Goal: Task Accomplishment & Management: Manage account settings

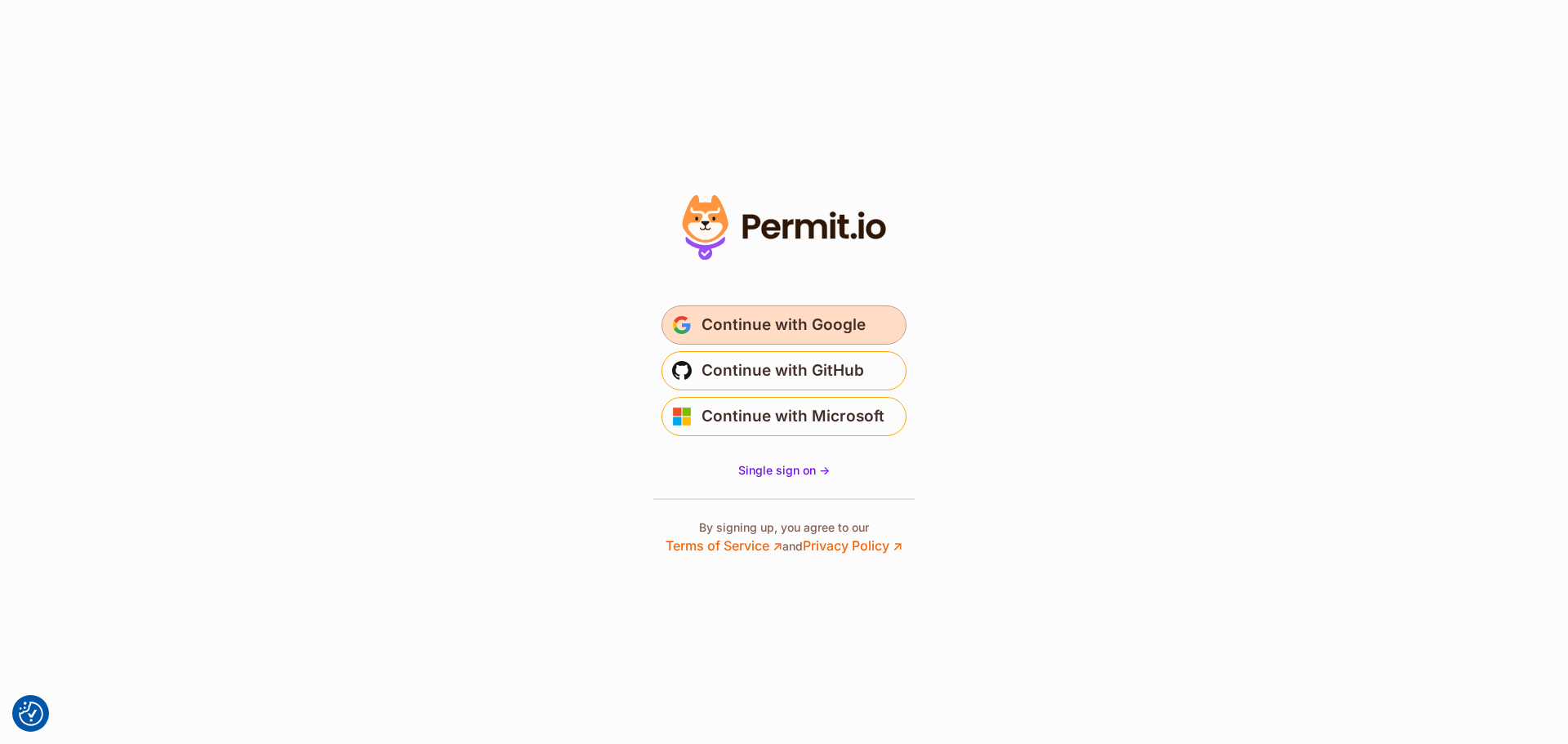
click at [806, 325] on span "Continue with Google" at bounding box center [784, 325] width 164 height 26
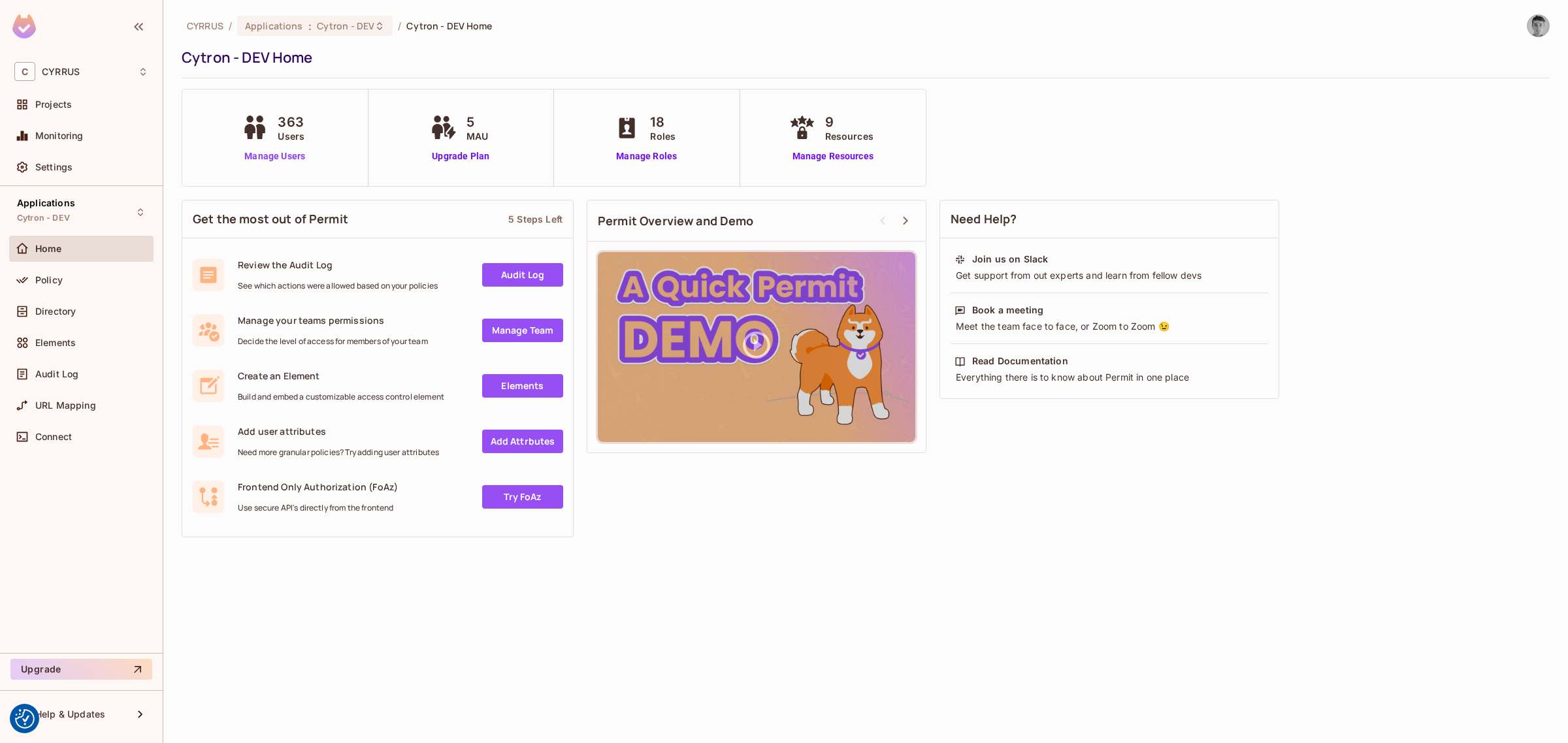
click at [282, 162] on link "Manage Users" at bounding box center [275, 156] width 72 height 14
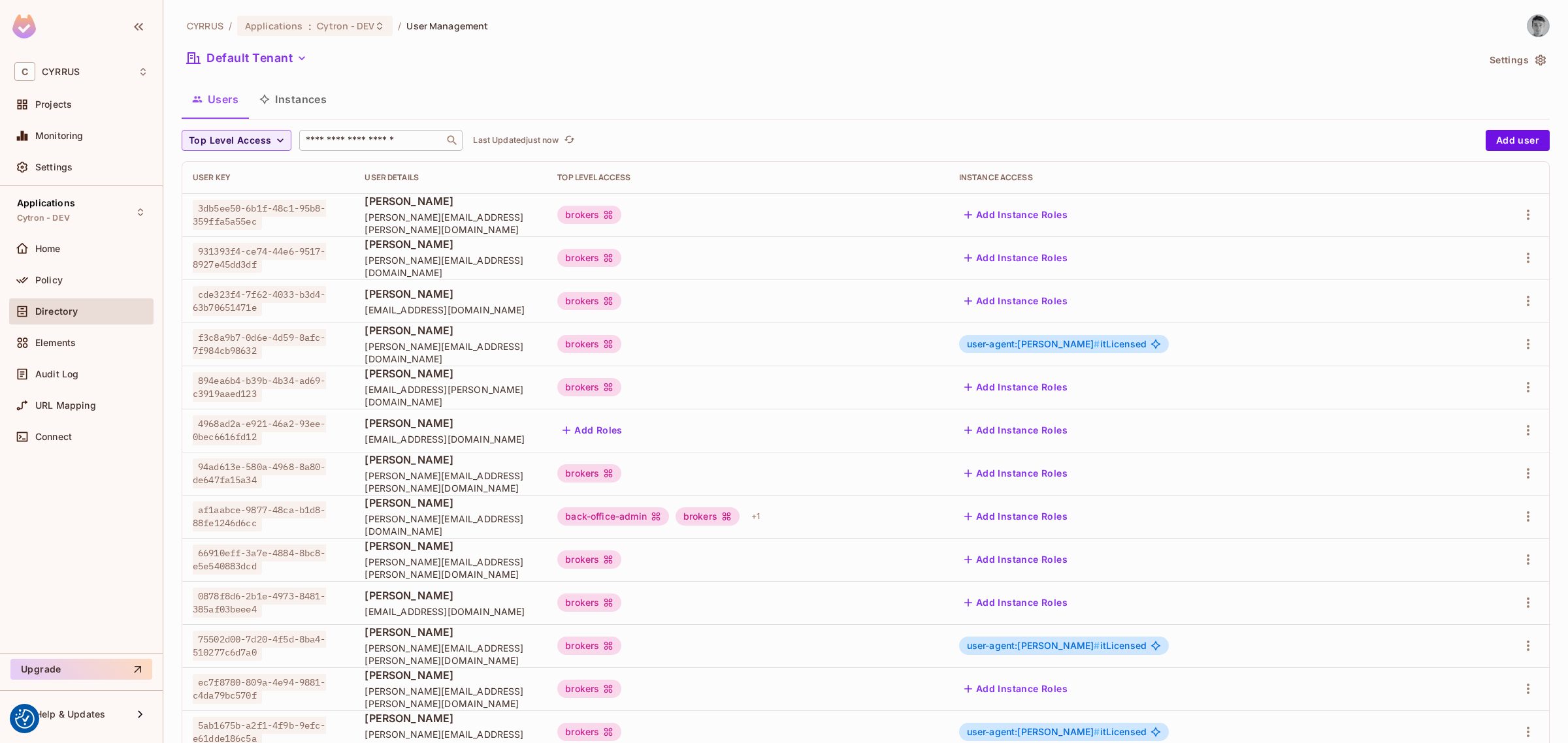
click at [394, 141] on input "text" at bounding box center [371, 140] width 137 height 13
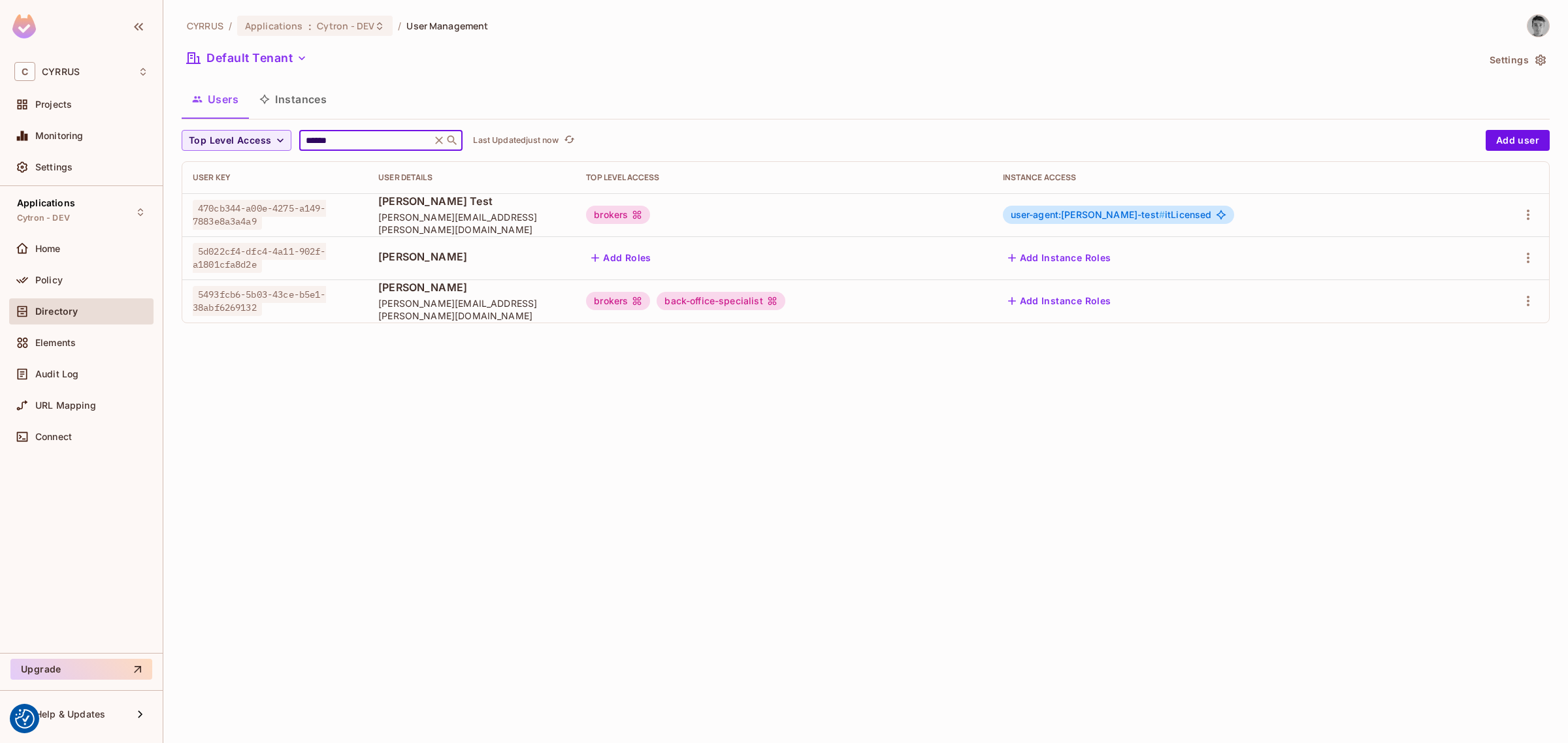
type input "******"
click at [990, 458] on div "CYRRUS / Applications : Cytron - DEV / User Management Default Tenant Settings …" at bounding box center [865, 371] width 1404 height 743
drag, startPoint x: 358, startPoint y: 226, endPoint x: 536, endPoint y: 223, distance: 178.0
click at [536, 223] on td "Vladimír Krejsa Test vladimir.krejsa.test@morosystems.cz" at bounding box center [471, 215] width 208 height 43
copy span "vladimir.krejsa.test@morosystems.cz"
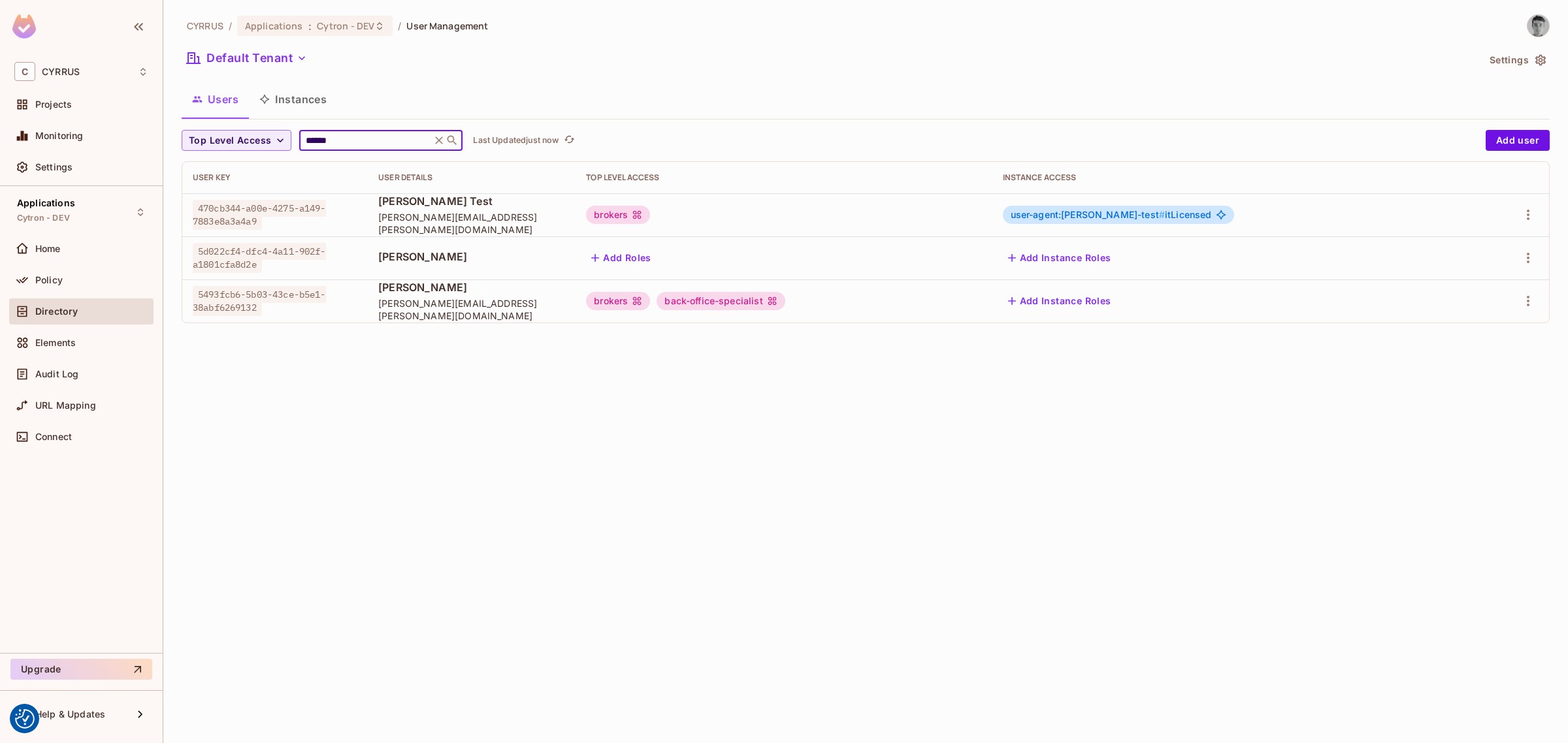
click at [371, 139] on input "******" at bounding box center [365, 140] width 124 height 13
click at [307, 98] on button "Instances" at bounding box center [293, 99] width 88 height 32
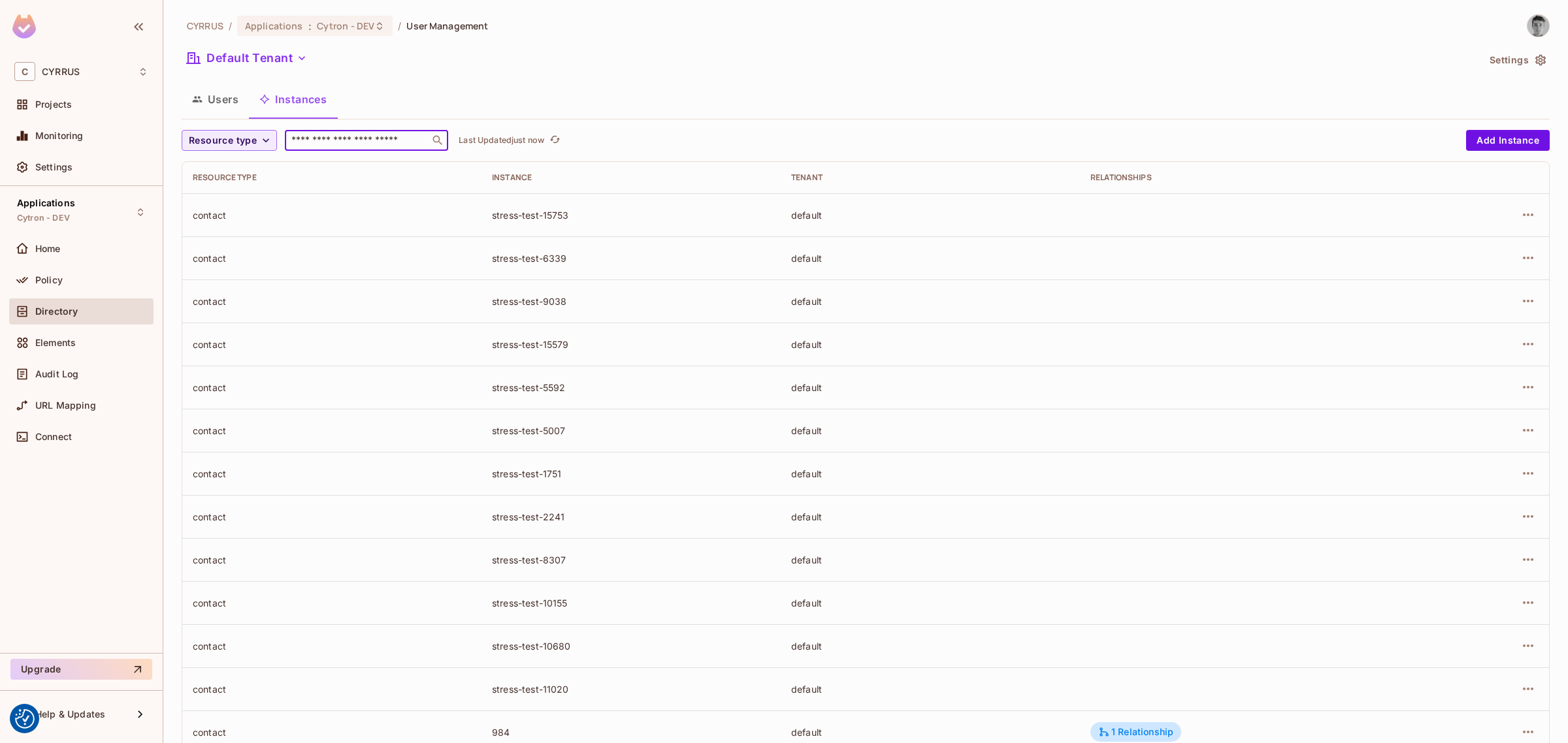
click at [360, 141] on input "text" at bounding box center [357, 140] width 137 height 13
paste input "**********"
type input "**********"
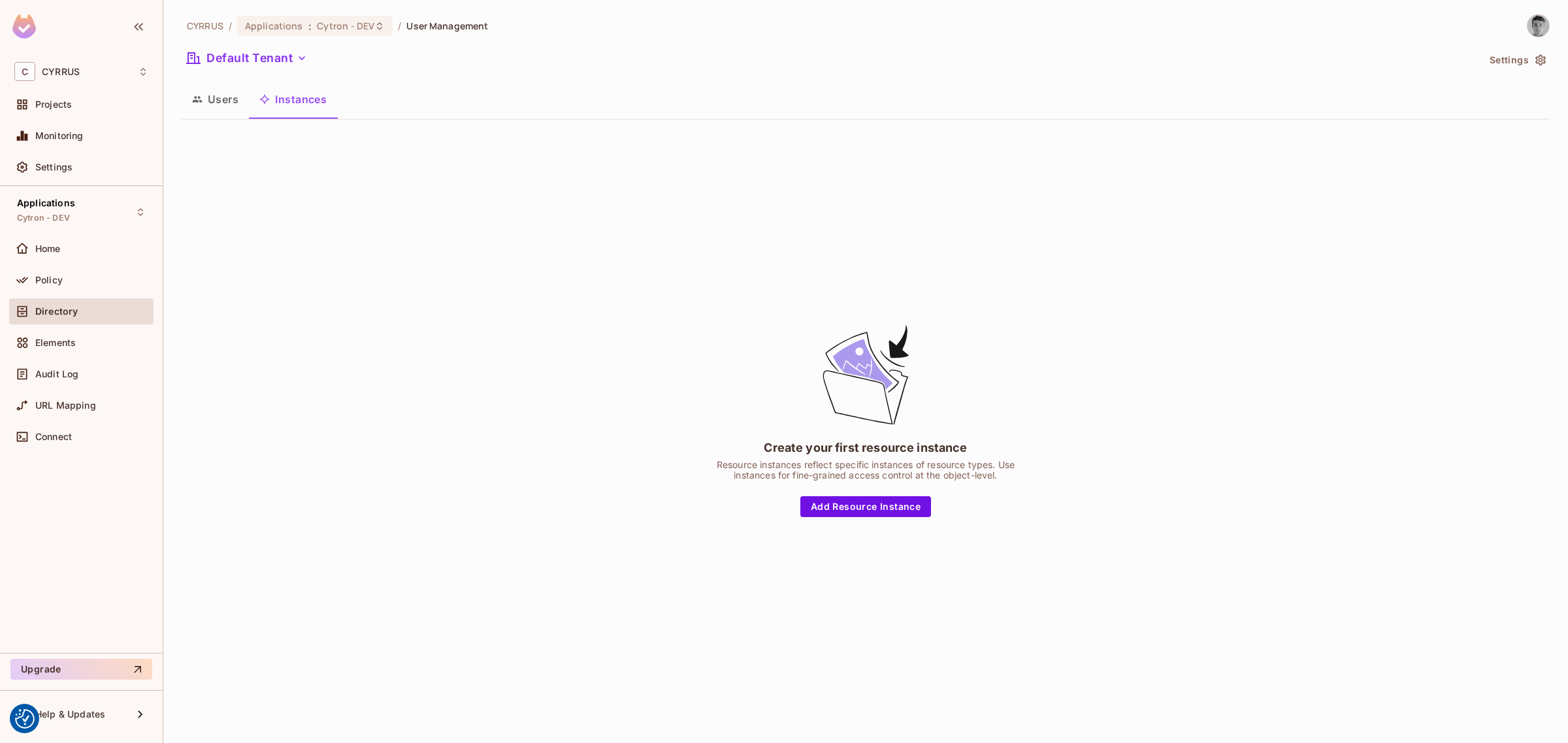
click at [623, 287] on div "Create your first resource instance Resource instances reflect specific instanc…" at bounding box center [865, 420] width 1368 height 580
click at [283, 289] on div "Create your first resource instance Resource instances reflect specific instanc…" at bounding box center [865, 420] width 1368 height 580
click at [213, 92] on button "Users" at bounding box center [216, 99] width 68 height 32
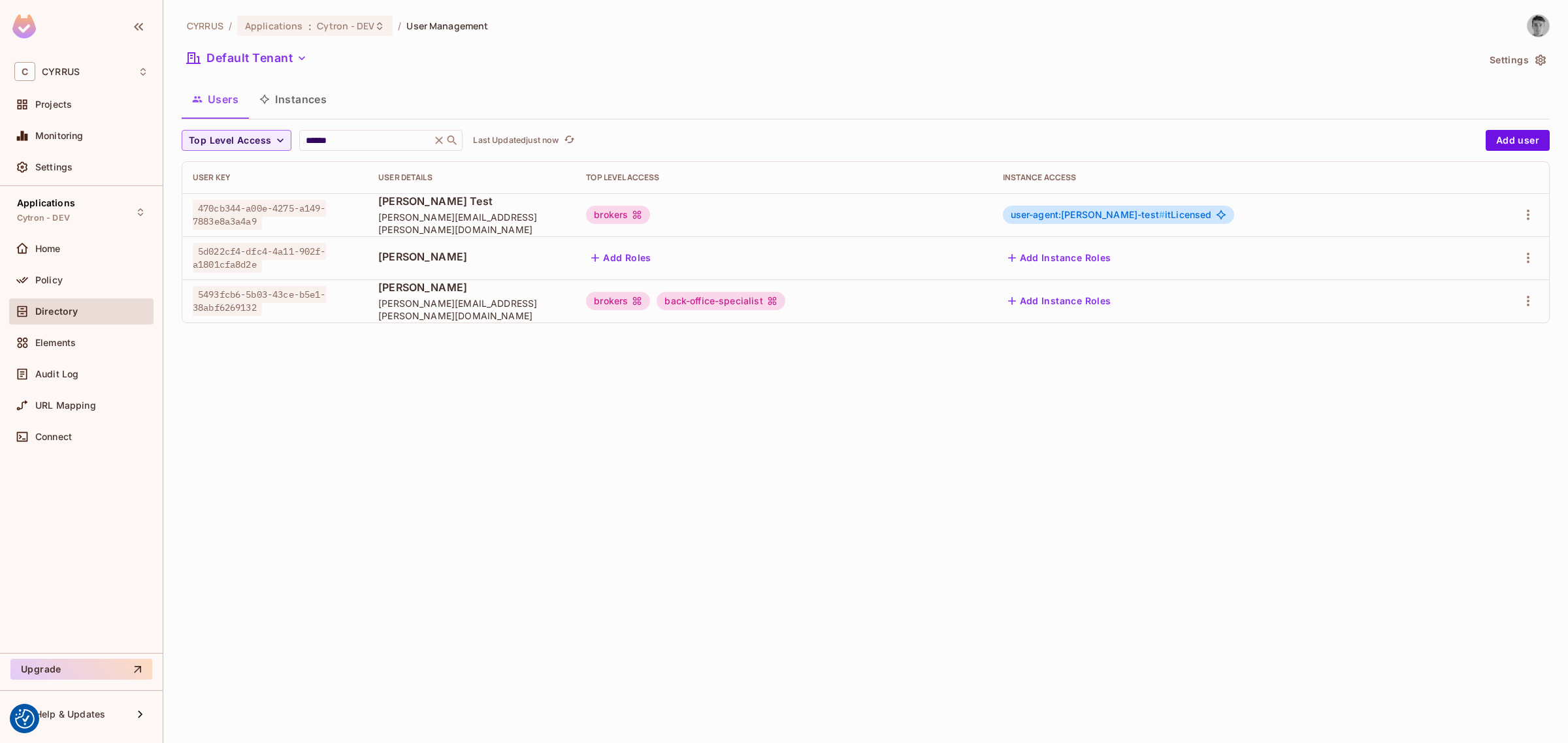
click at [302, 103] on button "Instances" at bounding box center [293, 99] width 88 height 32
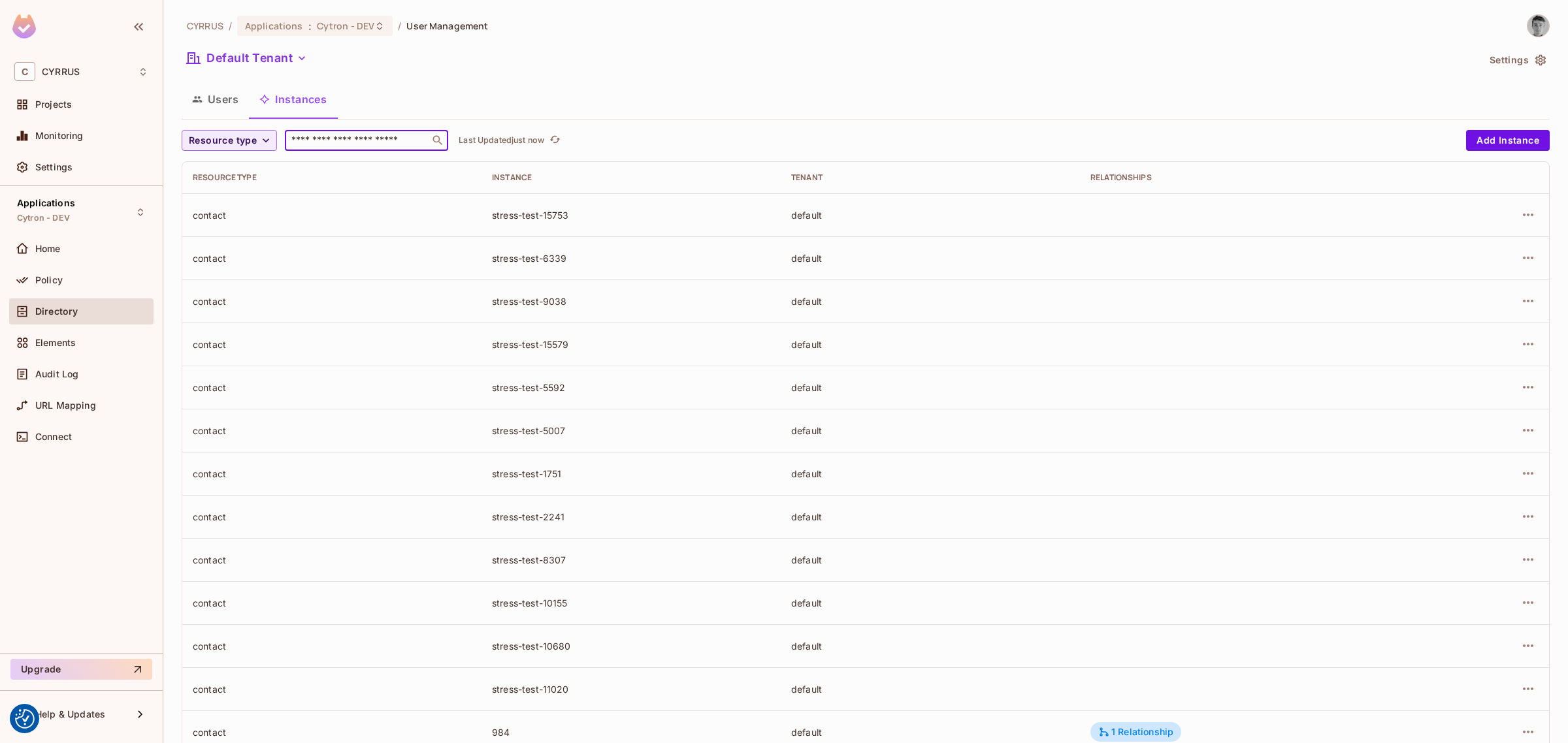
click at [404, 141] on input "text" at bounding box center [357, 140] width 137 height 13
paste input "**********"
type input "**********"
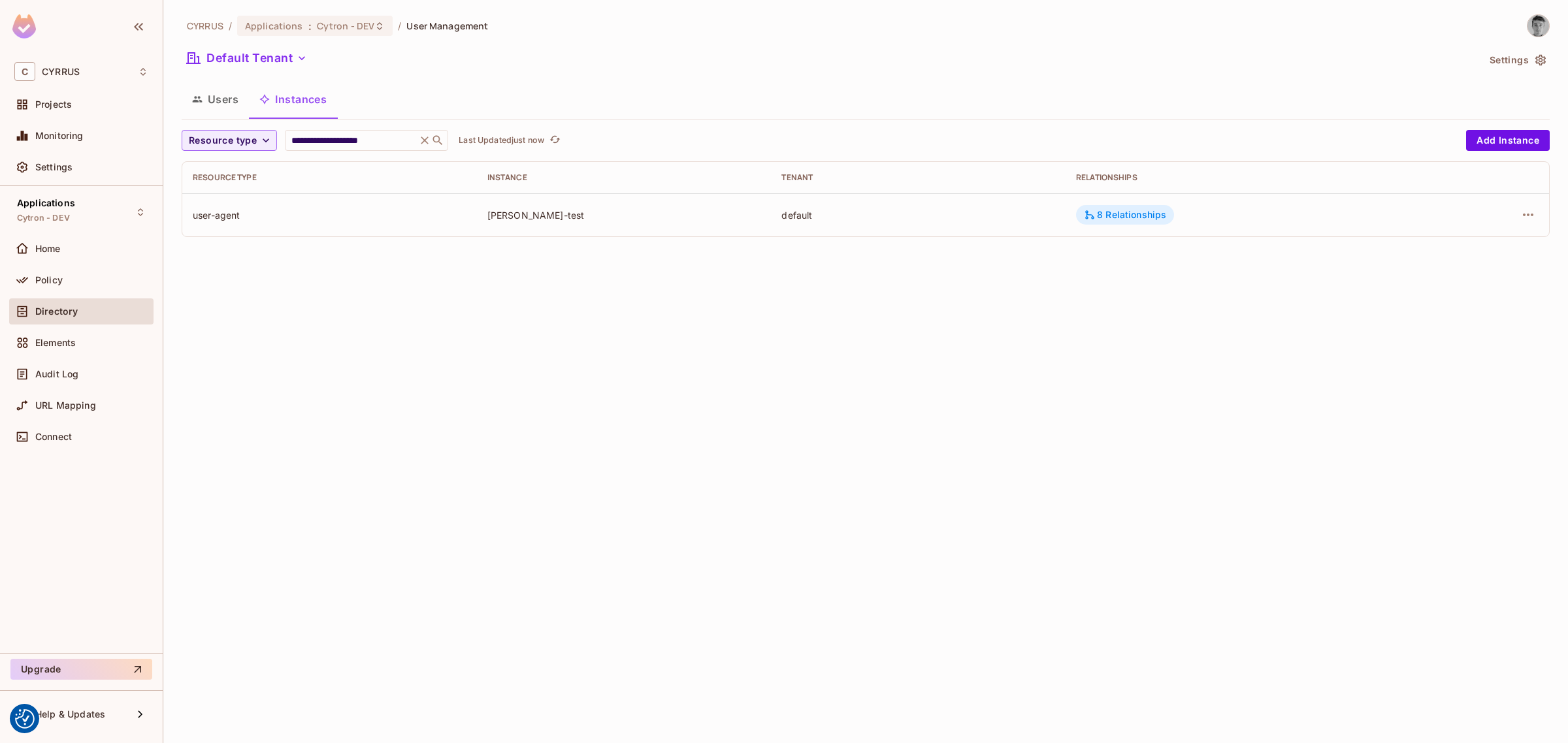
click at [1131, 216] on div "8 Relationships" at bounding box center [1125, 214] width 82 height 11
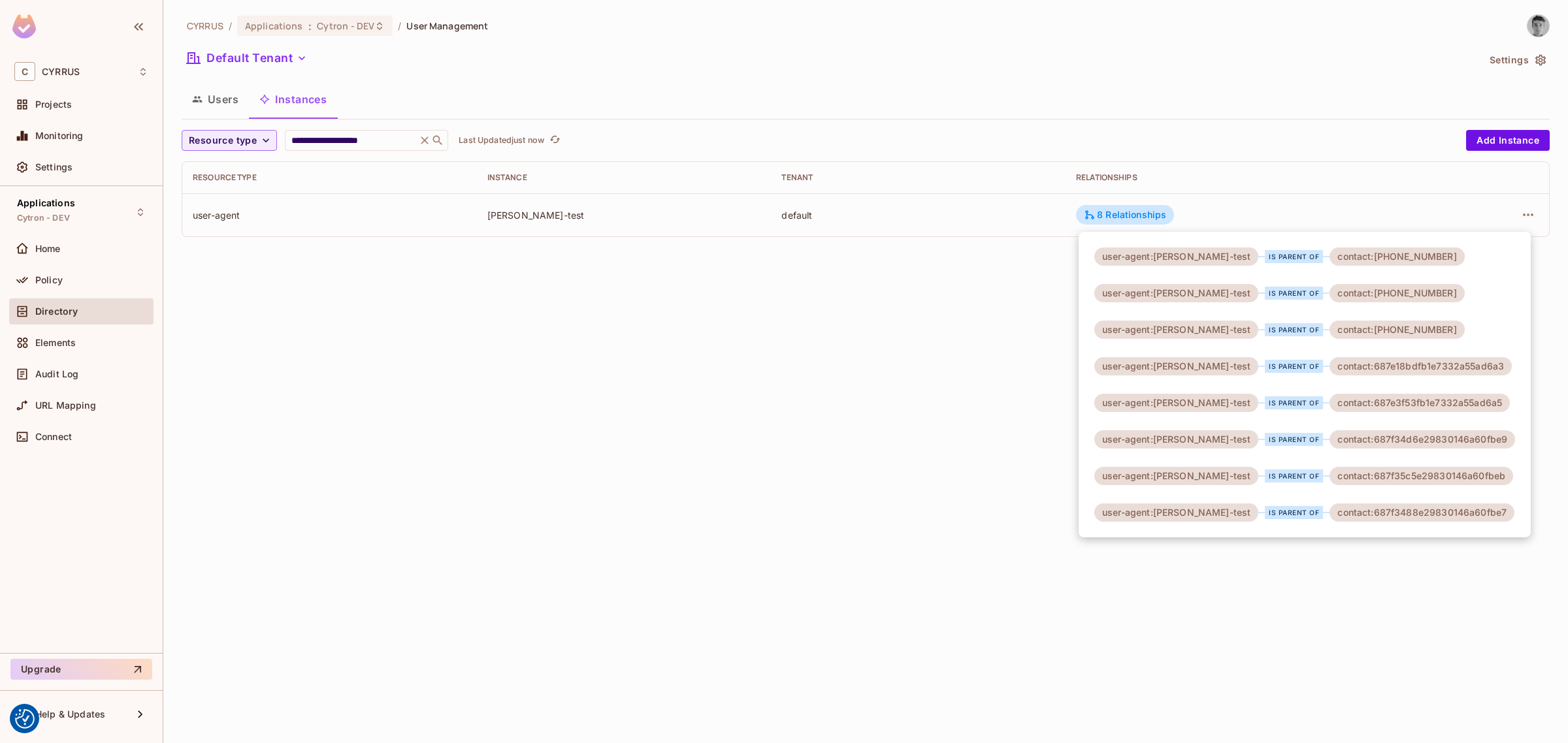
click at [1377, 331] on div "contact:25014113" at bounding box center [1396, 329] width 135 height 18
copy div "25014113"
click at [1383, 294] on div "contact:25022916" at bounding box center [1396, 293] width 135 height 18
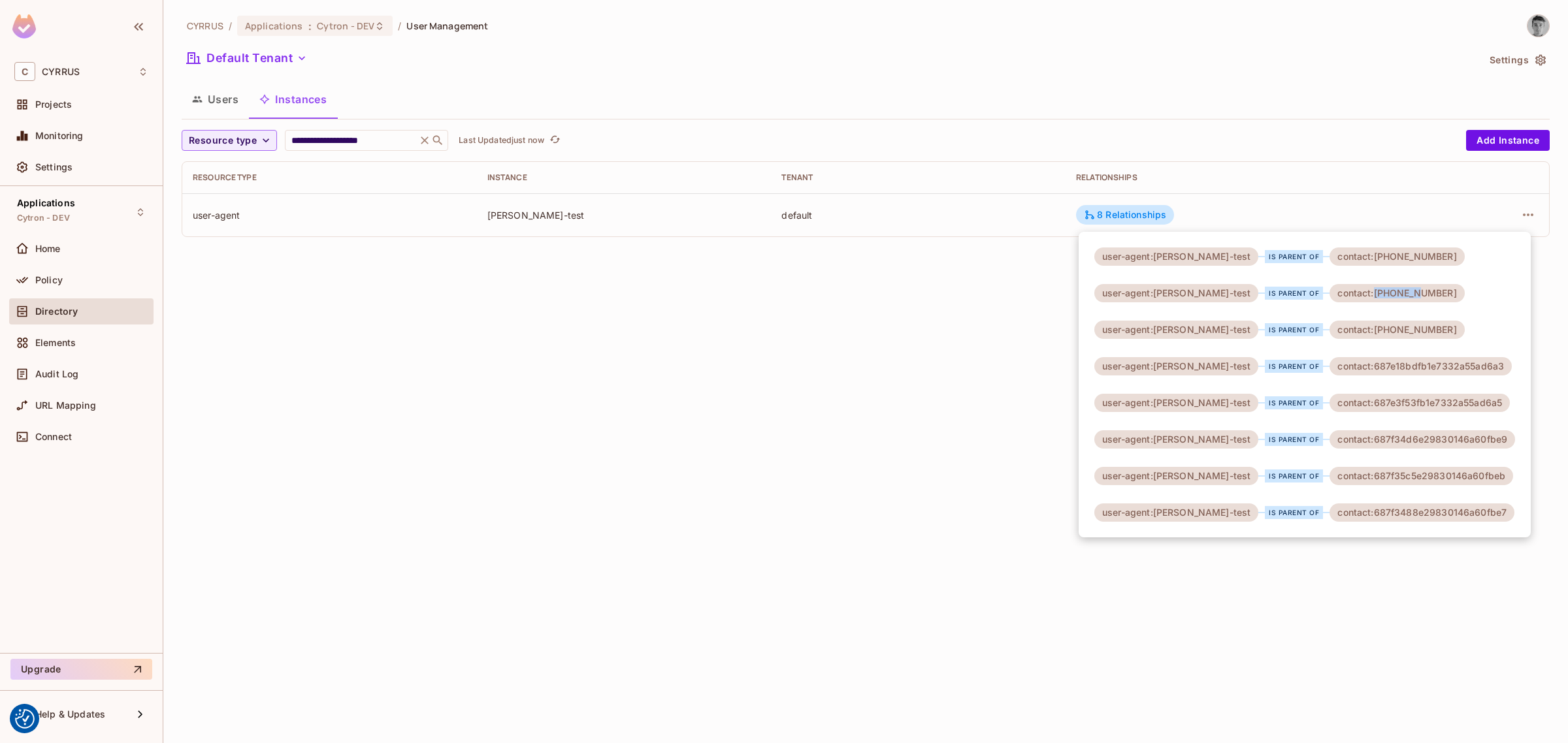
copy div "25022916"
click at [1457, 288] on div "user-agent:vladimir-krejsa-test is parent of contact:25036783 user-agent:vladim…" at bounding box center [1304, 385] width 452 height 306
click at [1529, 211] on div at bounding box center [784, 371] width 1568 height 743
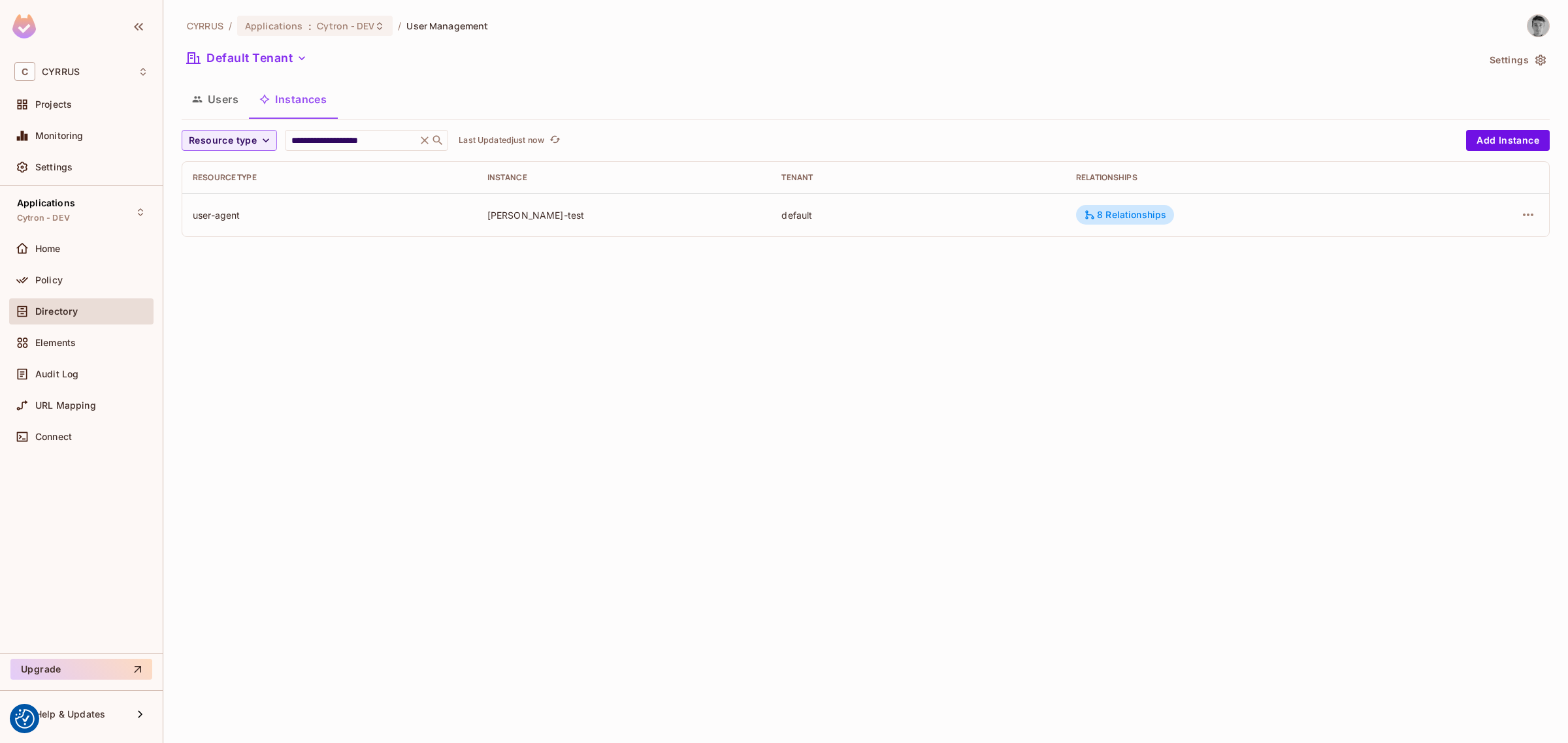
click at [1530, 217] on icon "button" at bounding box center [1527, 214] width 16 height 16
click at [949, 400] on div at bounding box center [784, 371] width 1568 height 743
click at [1106, 206] on div "8 Relationships" at bounding box center [1124, 214] width 98 height 20
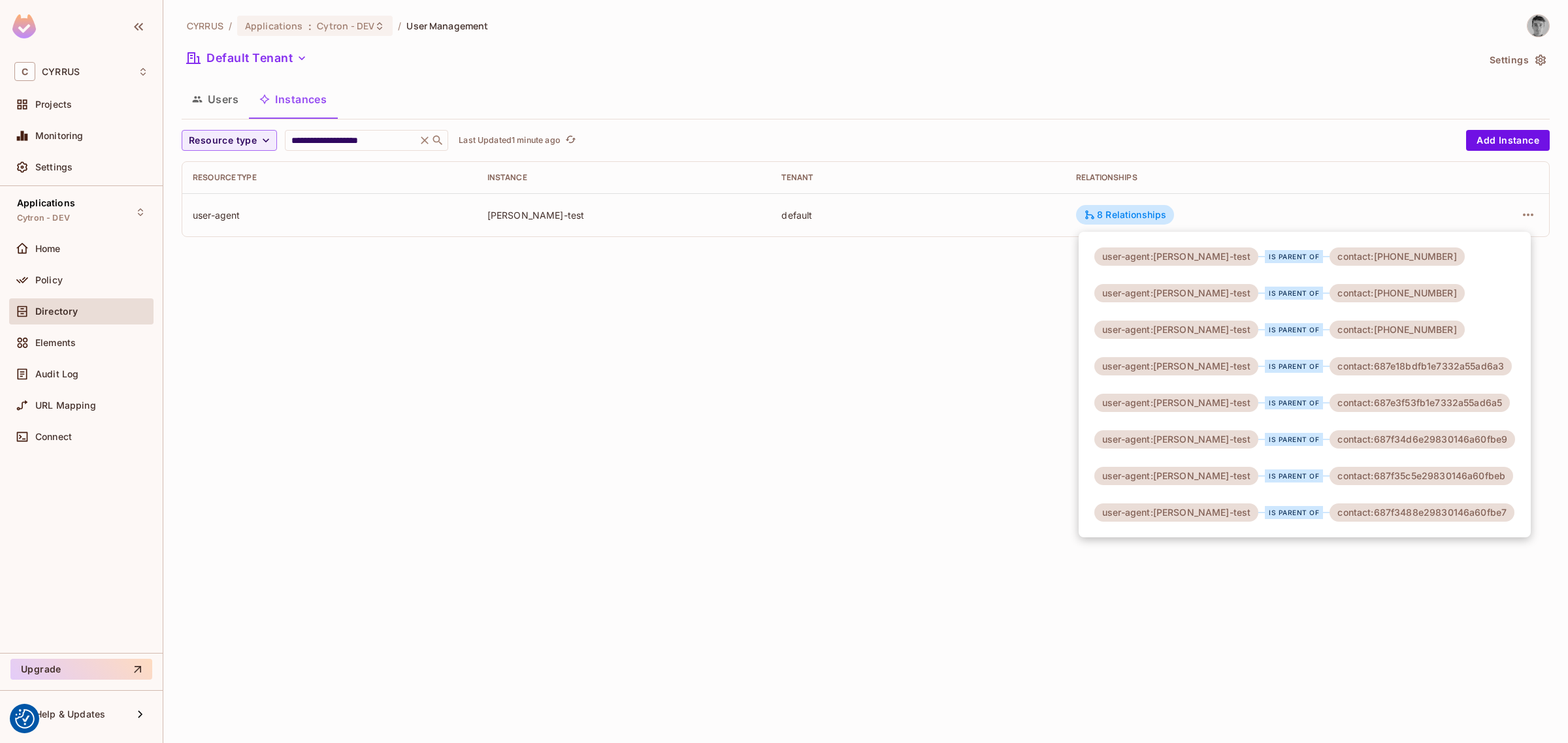
click at [1278, 260] on div "is parent of" at bounding box center [1293, 256] width 58 height 13
click at [1382, 257] on div "contact:25036783" at bounding box center [1396, 256] width 135 height 18
click at [735, 390] on div at bounding box center [784, 371] width 1568 height 743
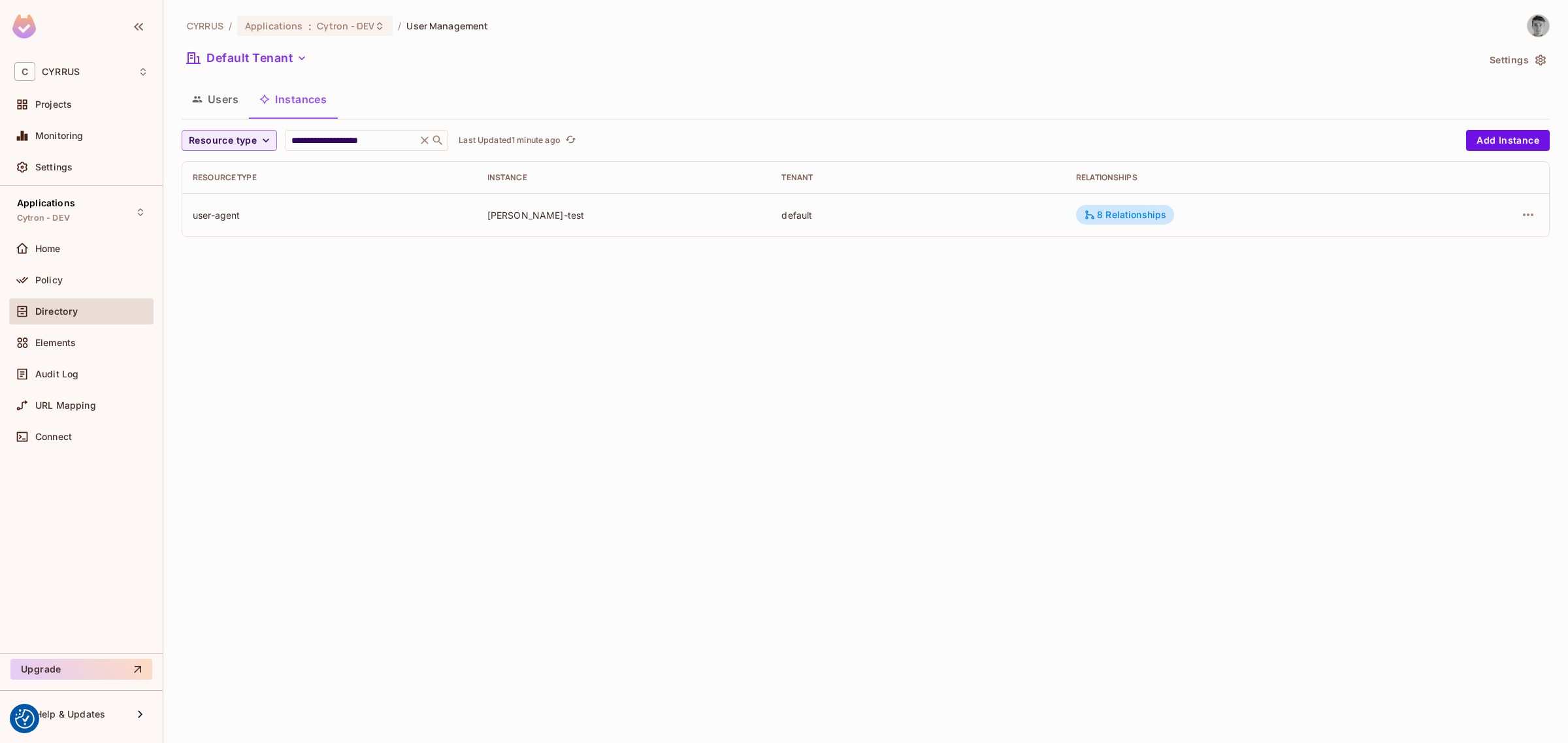
click at [580, 218] on div "vladimir-krejsa-test" at bounding box center [624, 215] width 274 height 12
click at [1529, 212] on icon "button" at bounding box center [1527, 214] width 16 height 16
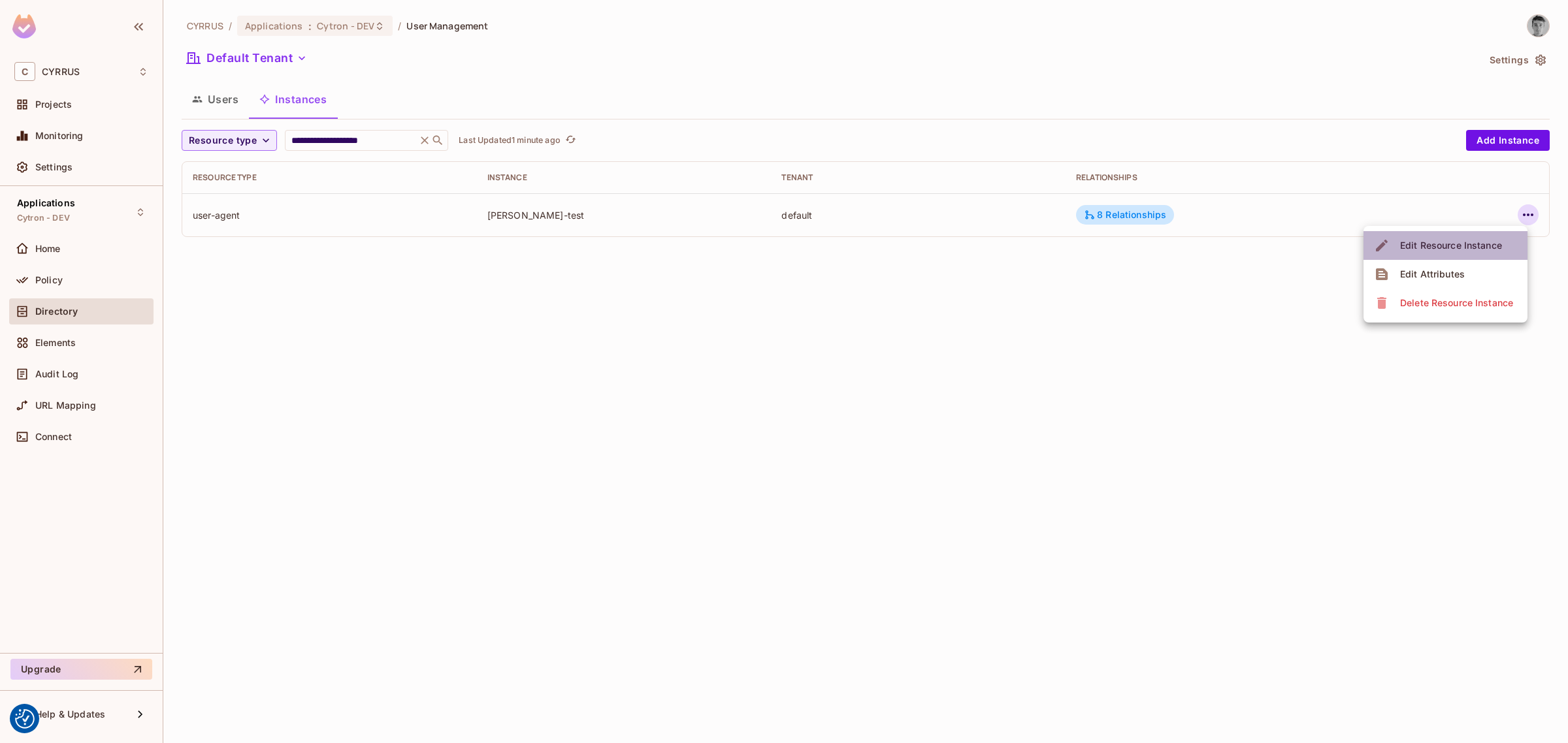
click at [1481, 251] on div "Edit Resource Instance" at bounding box center [1450, 245] width 102 height 13
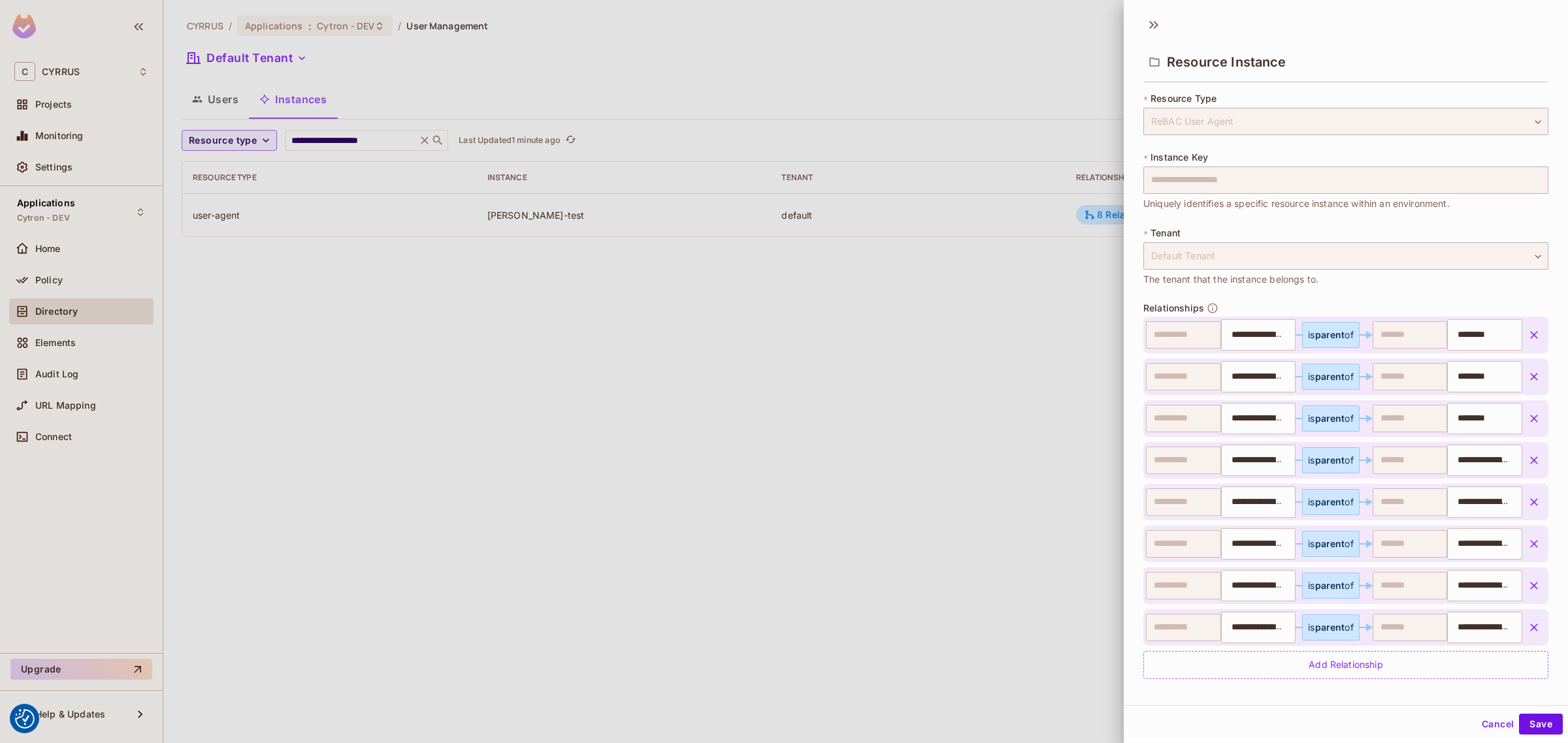
scroll to position [7, 0]
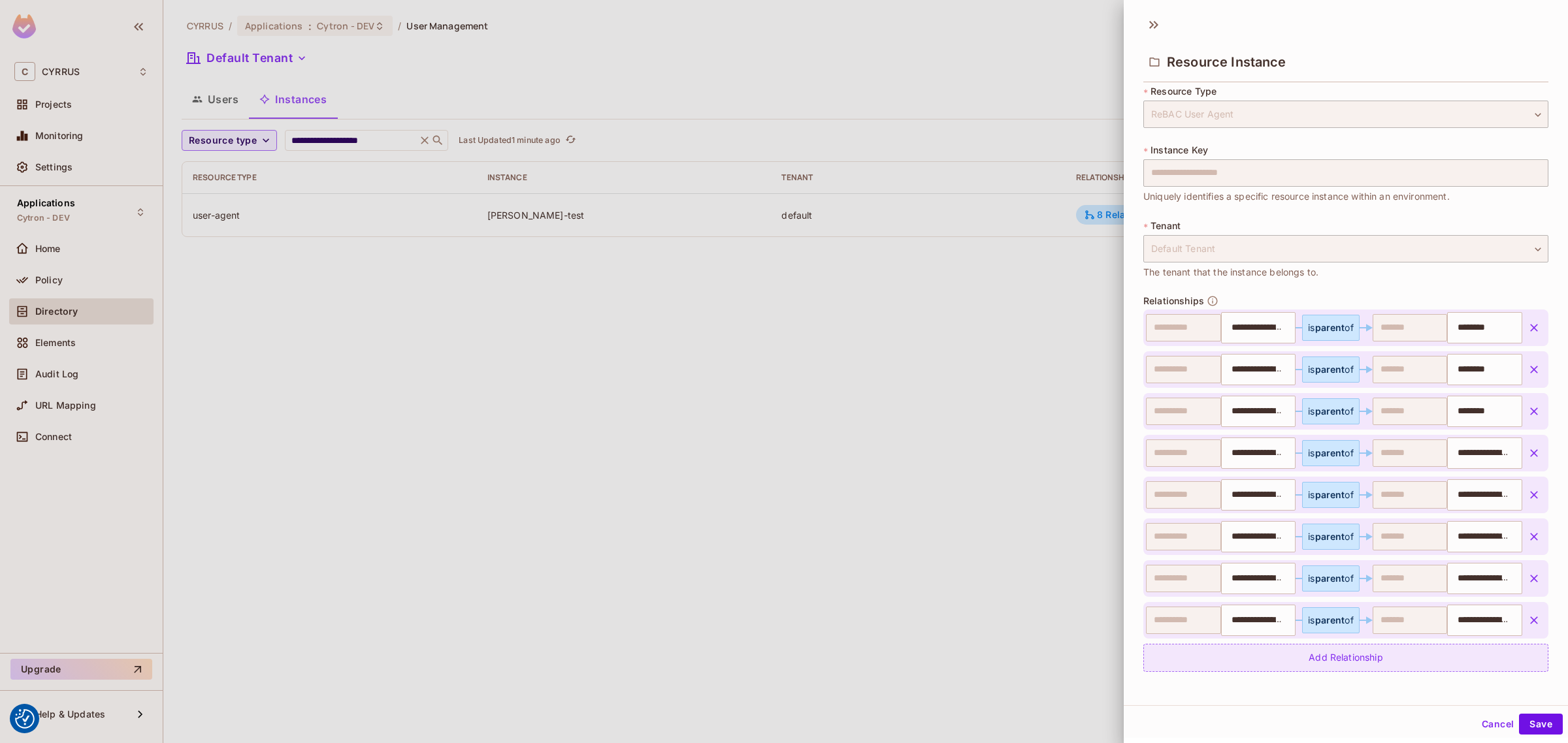
click at [1349, 666] on div "Add Relationship" at bounding box center [1346, 658] width 405 height 28
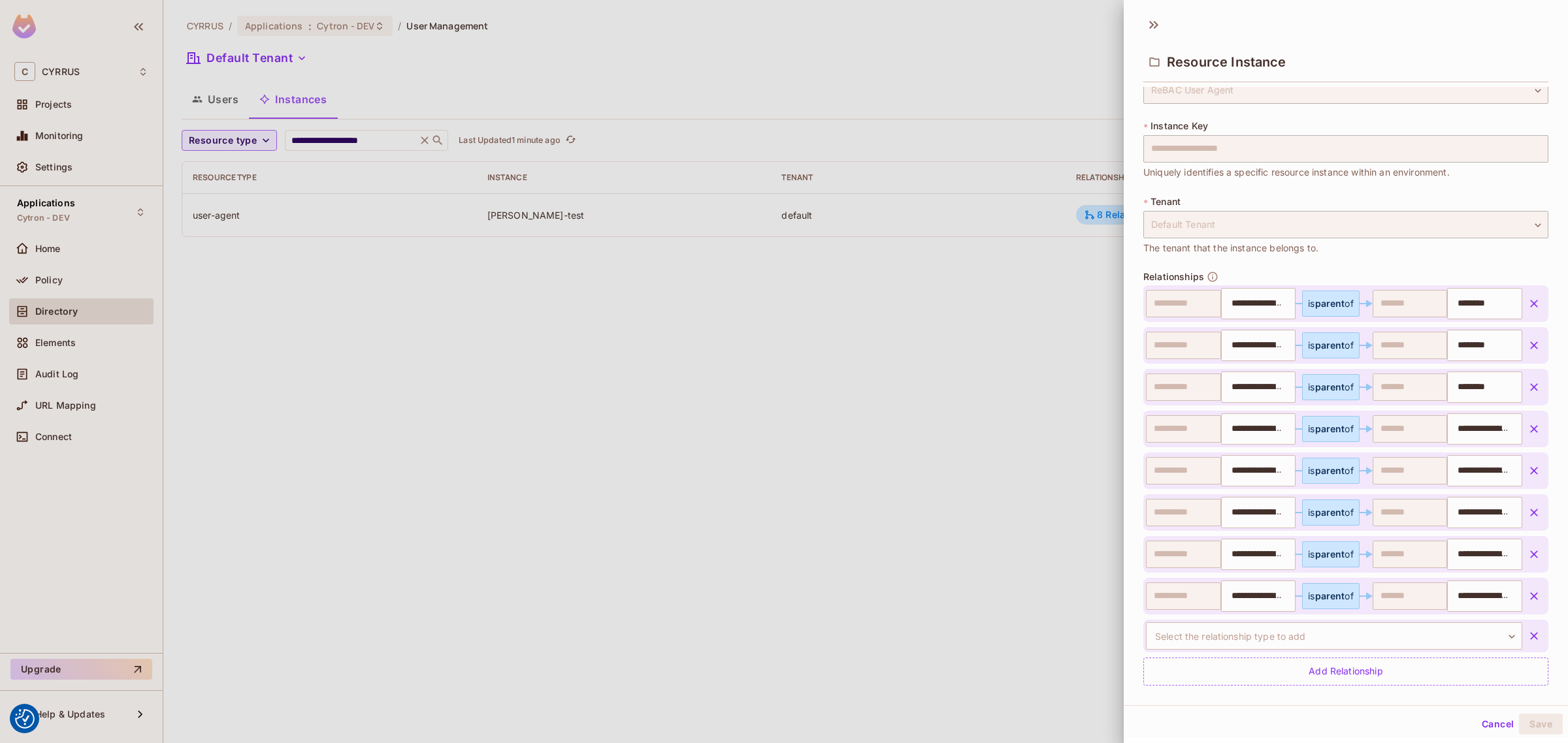
scroll to position [45, 0]
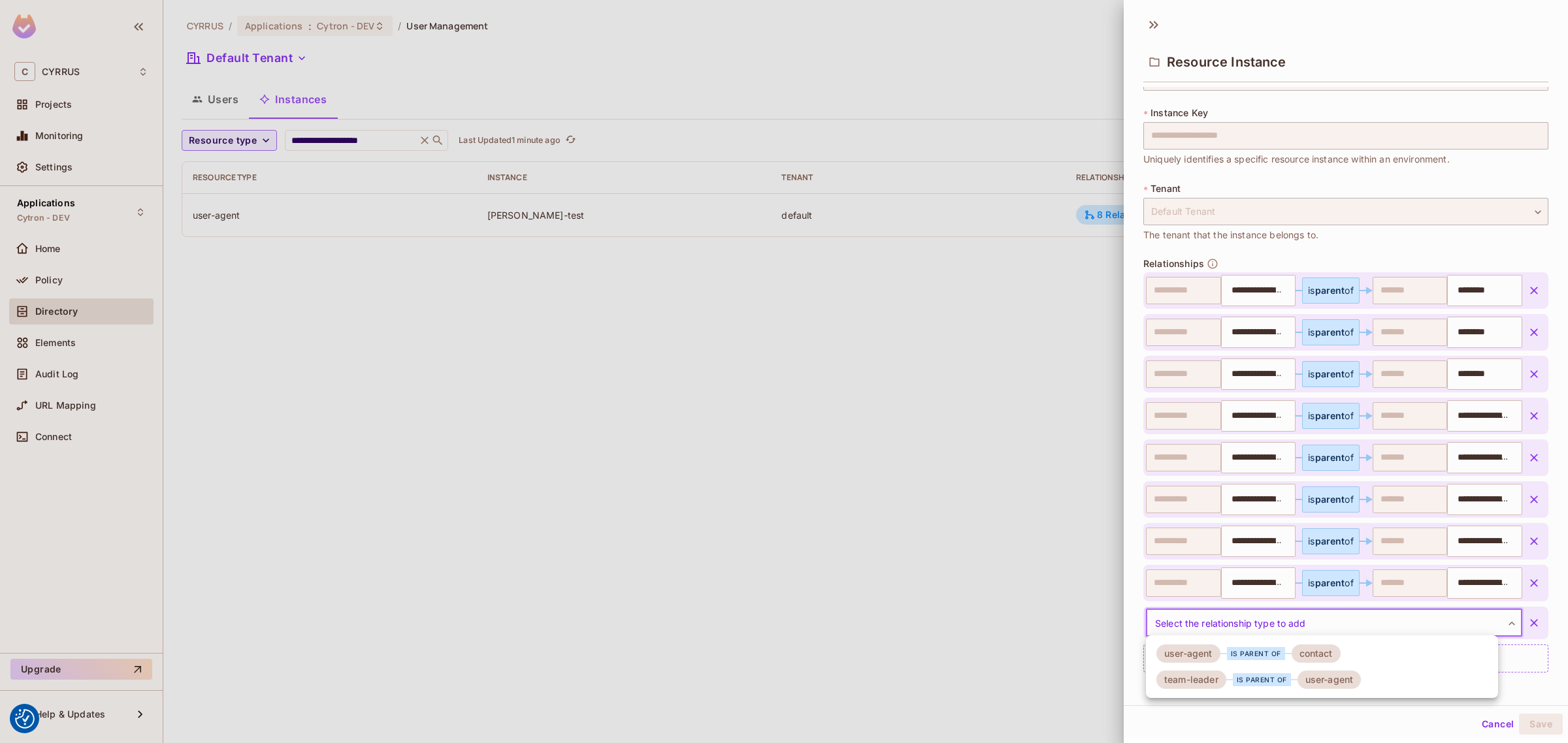
click at [1487, 619] on body "We use cookies to enhance your browsing experience, serve personalized ads or c…" at bounding box center [784, 371] width 1568 height 743
click at [991, 441] on div at bounding box center [784, 371] width 1568 height 743
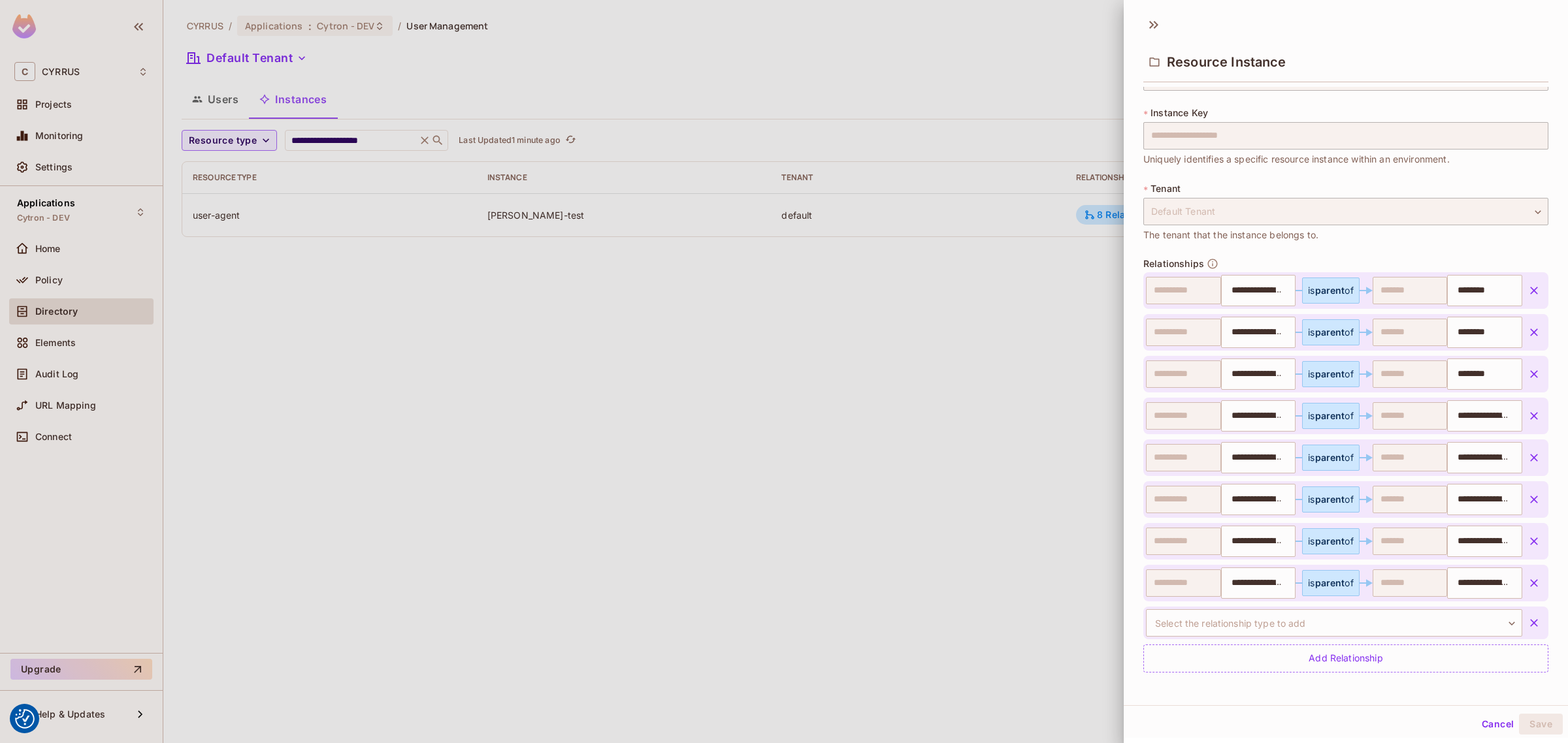
click at [1530, 621] on icon "button" at bounding box center [1534, 623] width 8 height 8
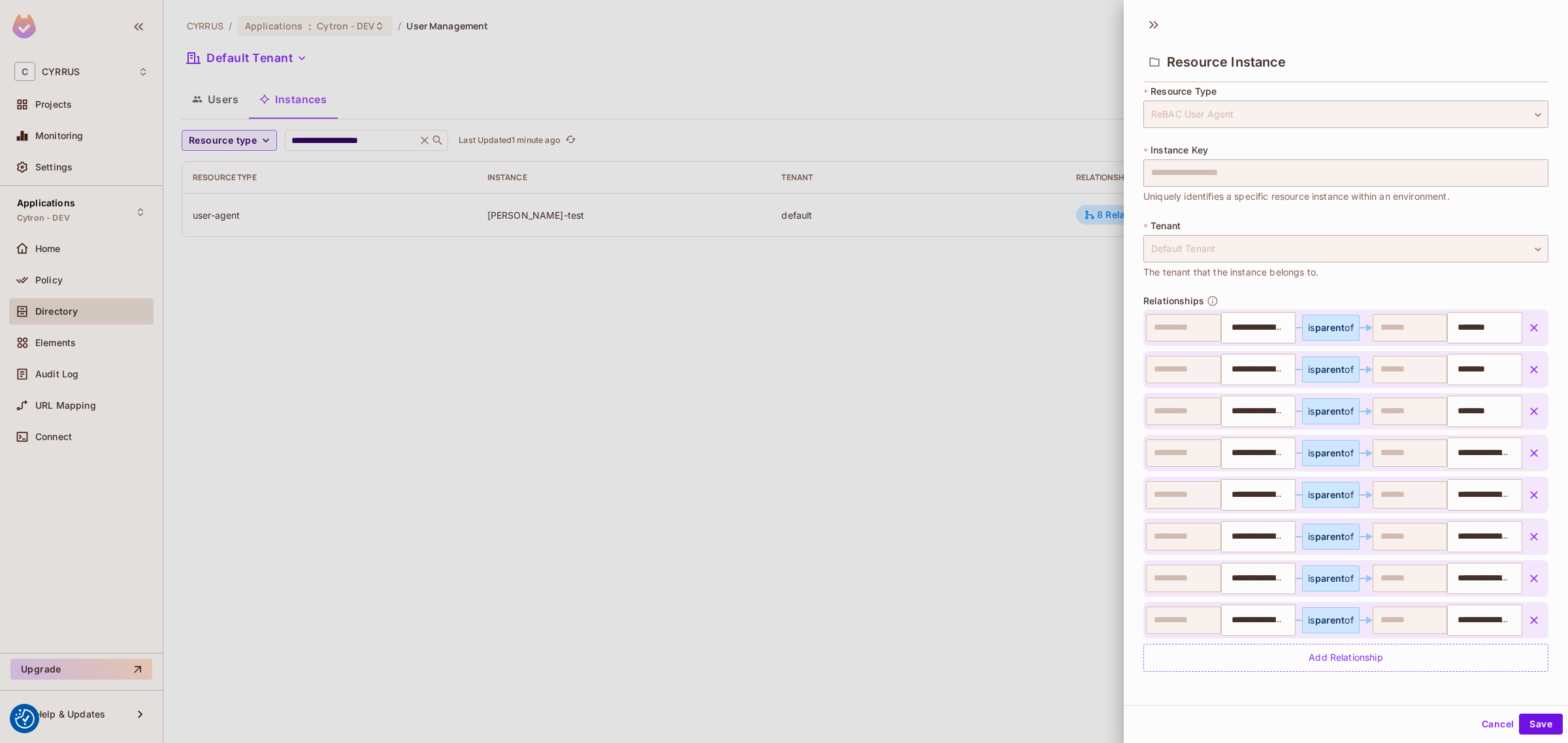
click at [1527, 322] on icon "button" at bounding box center [1534, 327] width 13 height 13
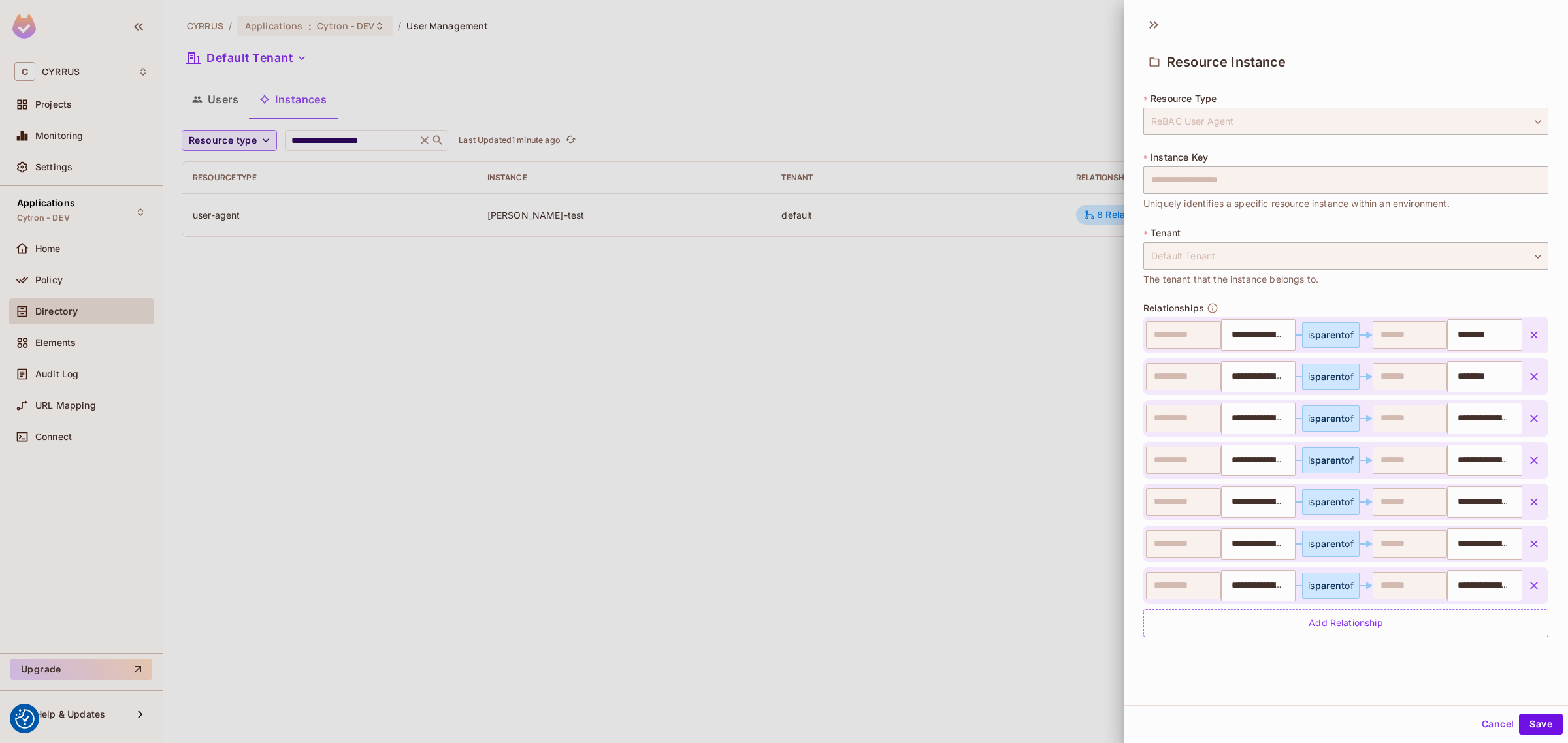
click at [1527, 332] on icon "button" at bounding box center [1534, 335] width 13 height 13
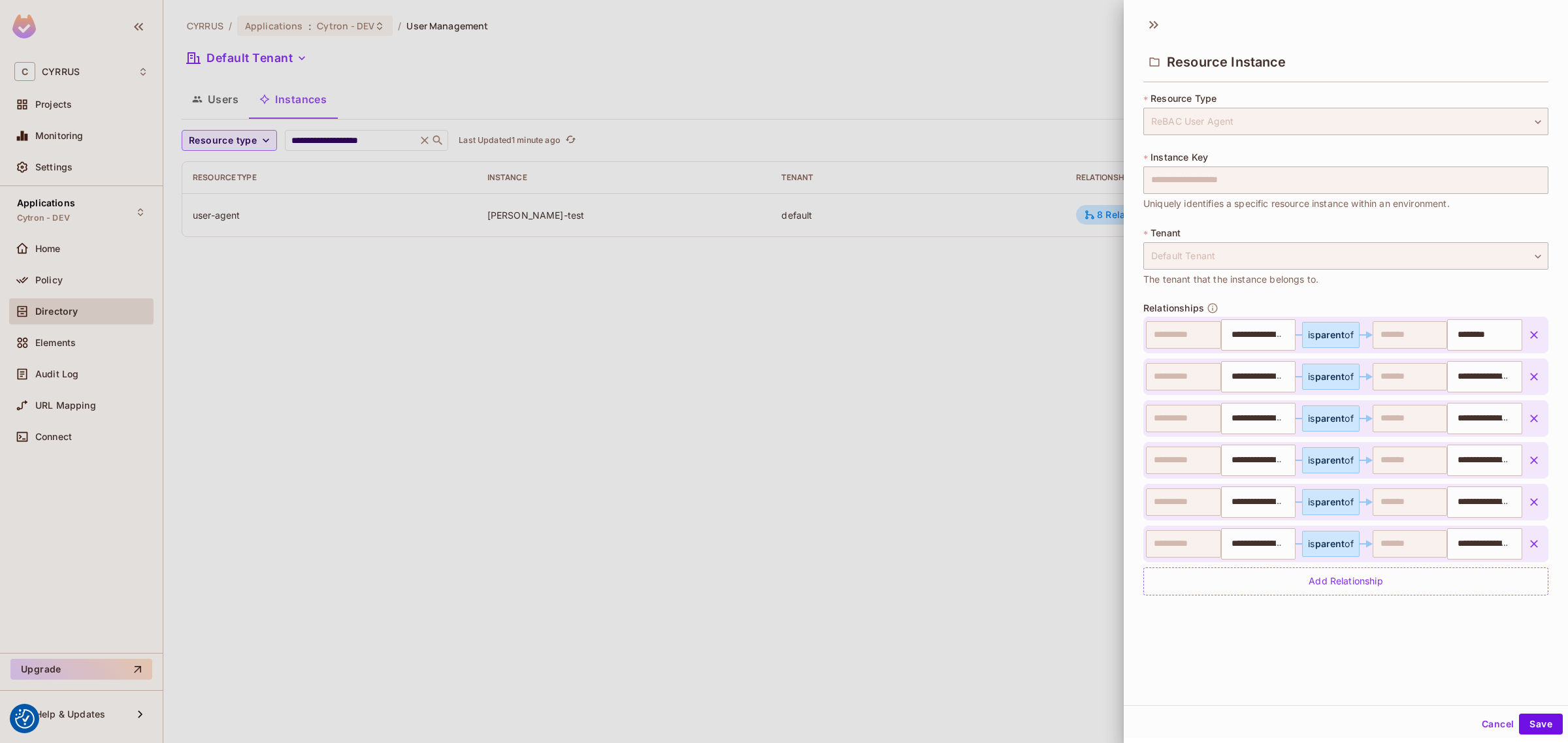
click at [1527, 331] on icon "button" at bounding box center [1534, 335] width 13 height 13
click at [1329, 666] on div "**********" at bounding box center [1346, 358] width 444 height 696
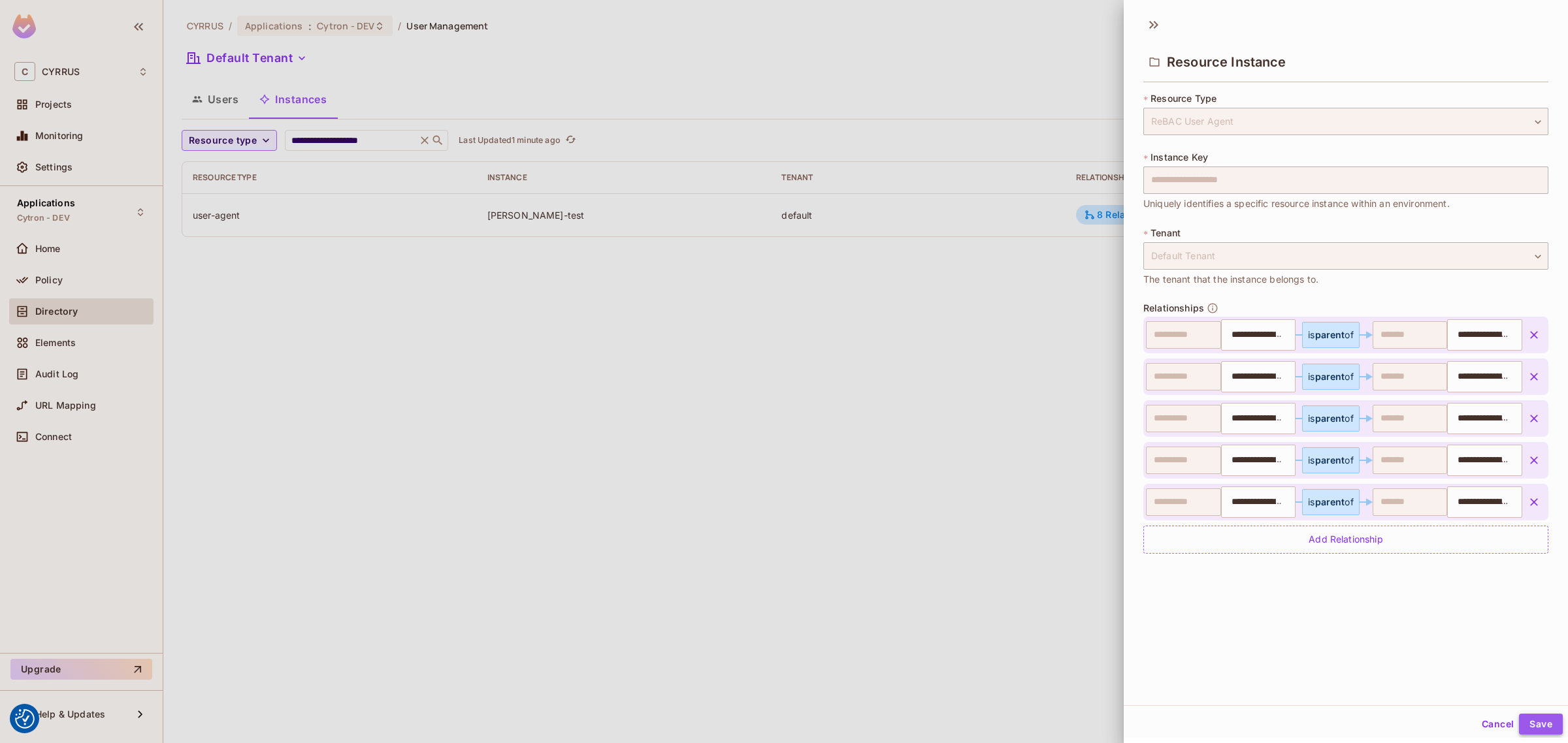
click at [1536, 723] on button "Save" at bounding box center [1540, 724] width 44 height 21
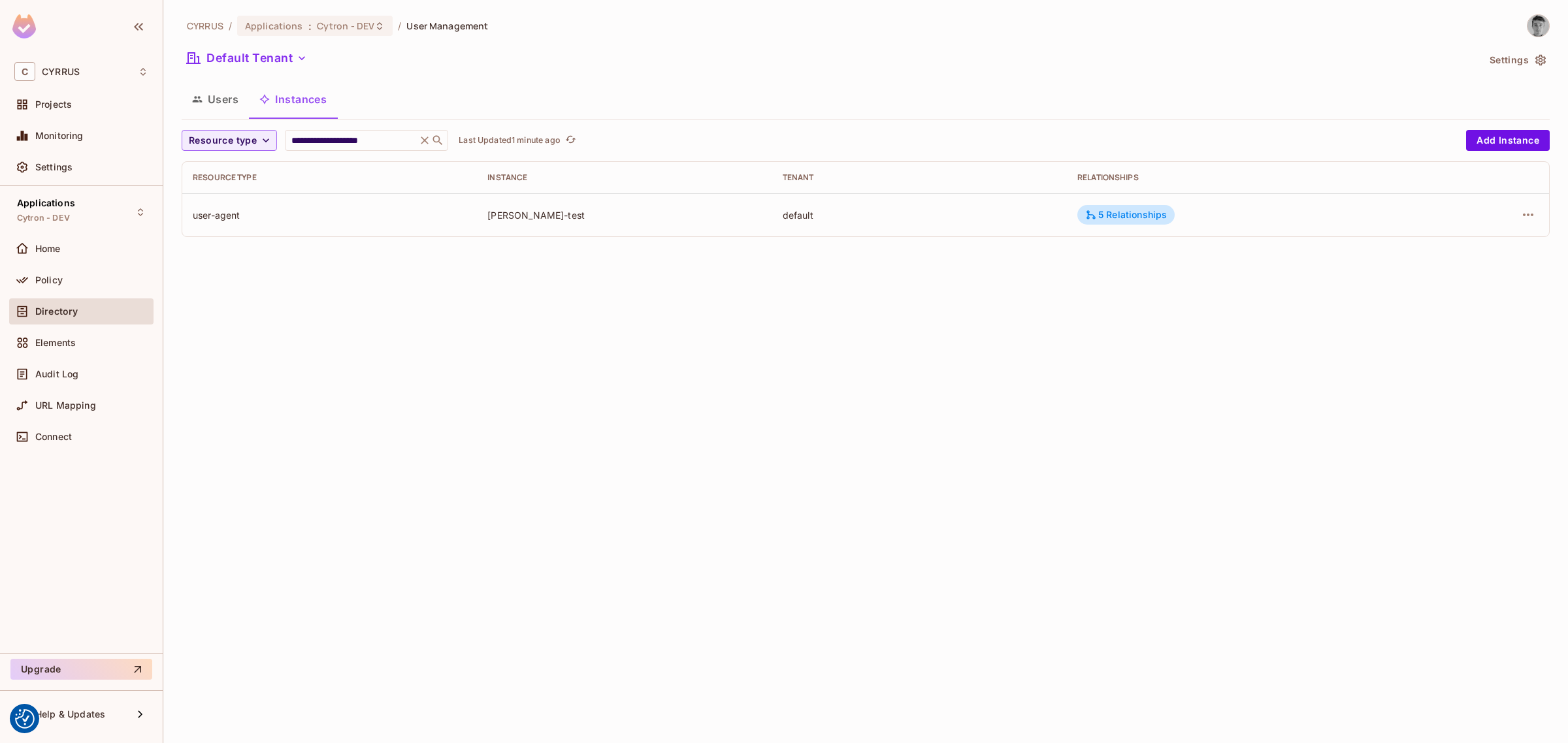
click at [1114, 507] on div "**********" at bounding box center [865, 371] width 1404 height 743
click at [550, 437] on div "**********" at bounding box center [865, 371] width 1404 height 743
click at [426, 145] on icon at bounding box center [424, 140] width 13 height 13
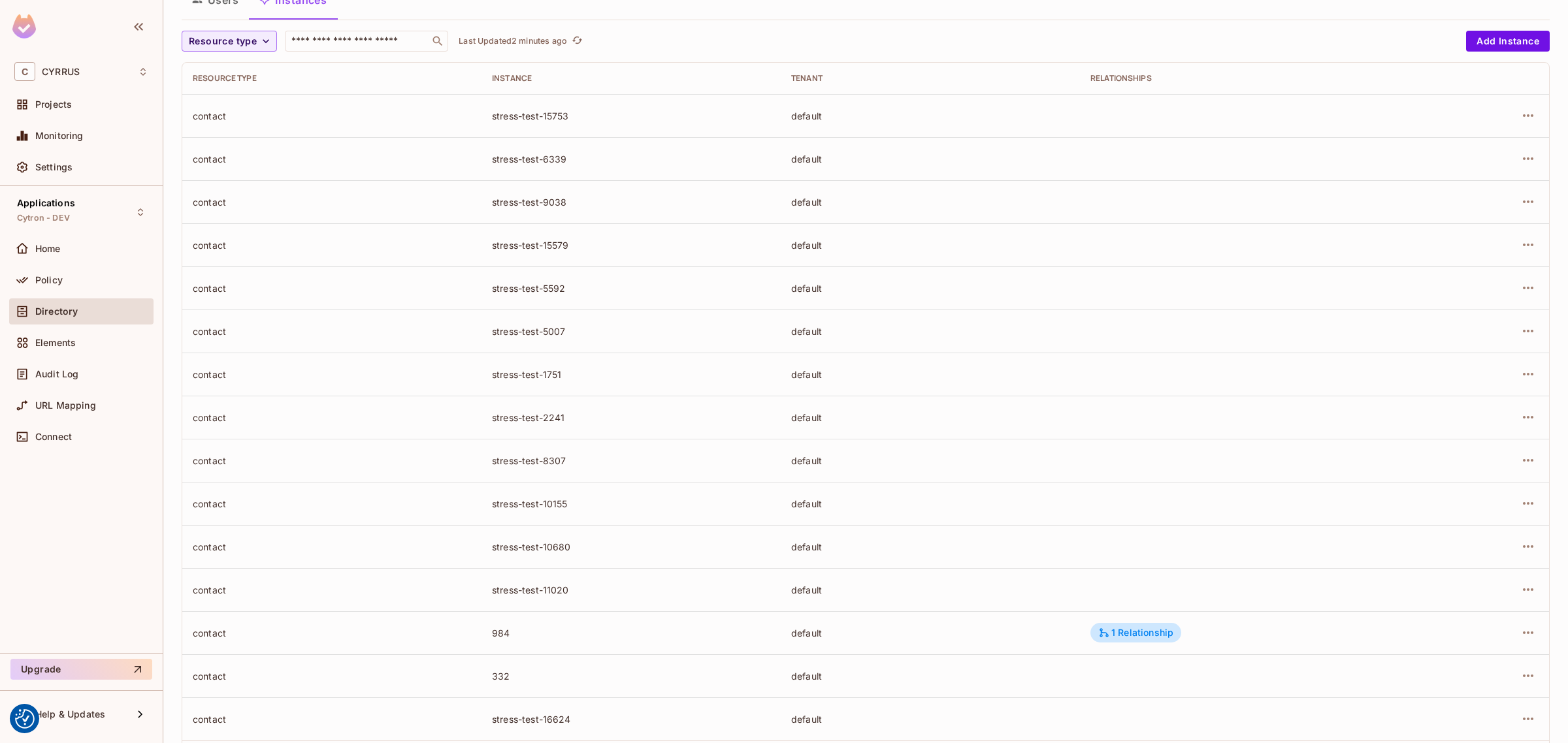
scroll to position [168, 0]
